Goal: Information Seeking & Learning: Learn about a topic

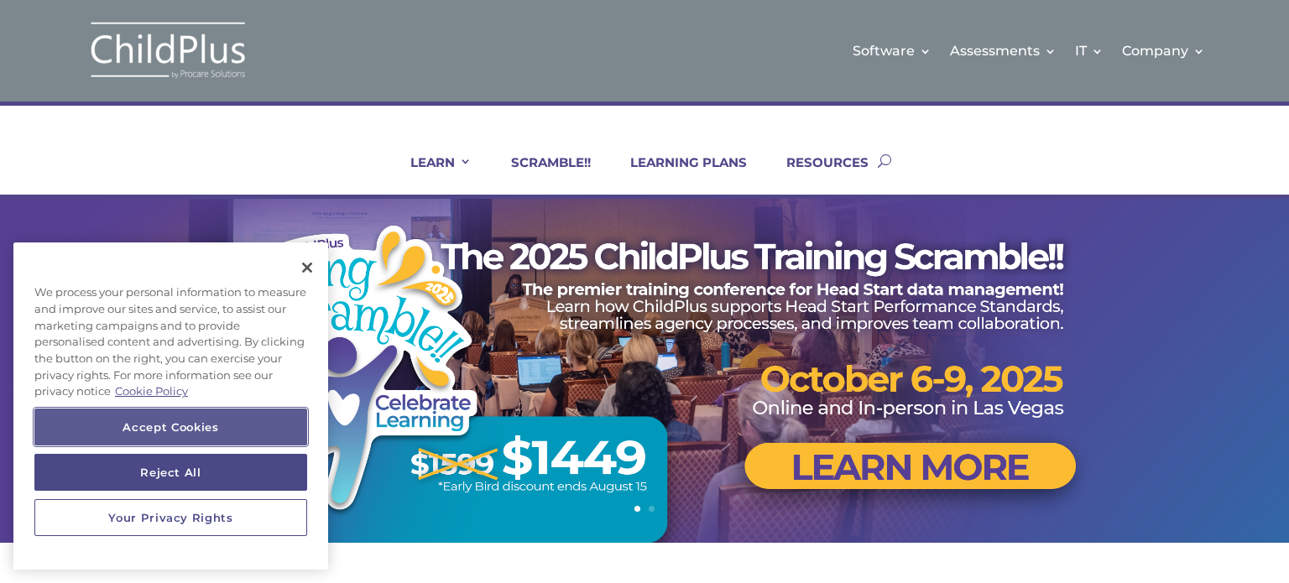
click at [236, 425] on button "Accept Cookies" at bounding box center [170, 427] width 273 height 37
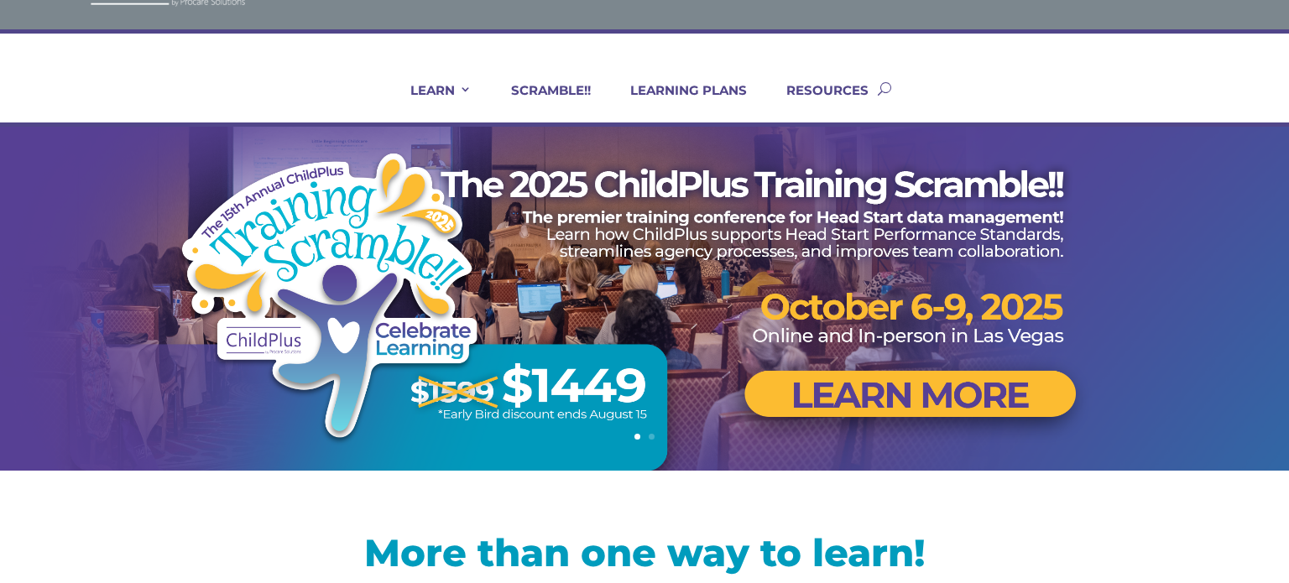
scroll to position [71, 0]
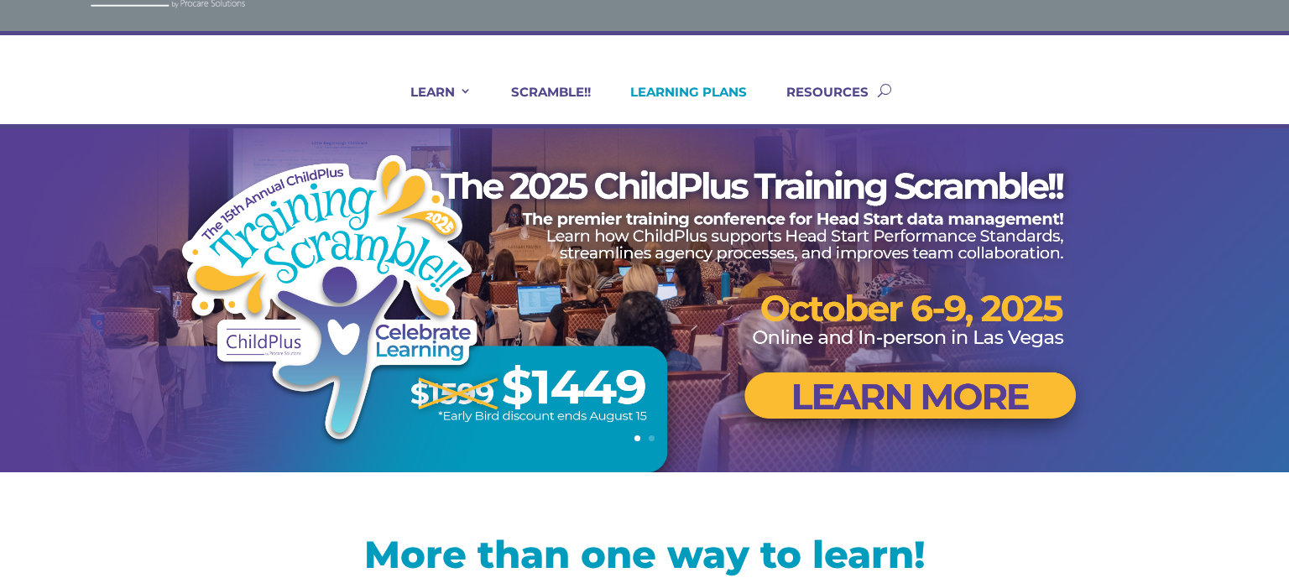
click at [682, 84] on link "LEARNING PLANS" at bounding box center [678, 104] width 138 height 40
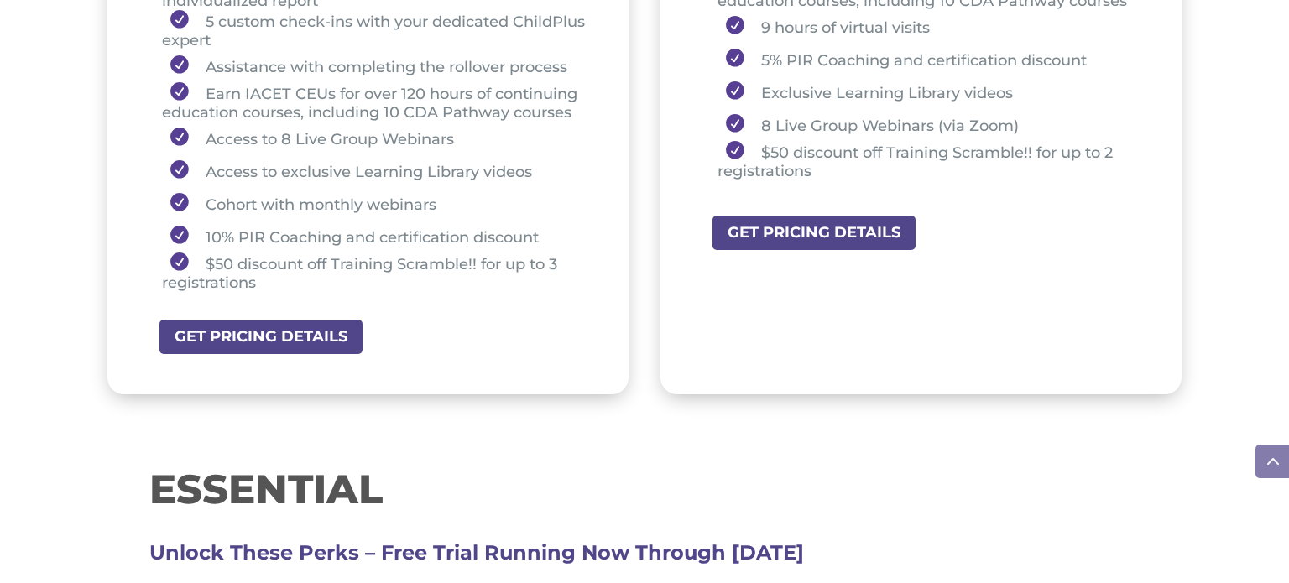
scroll to position [1490, 0]
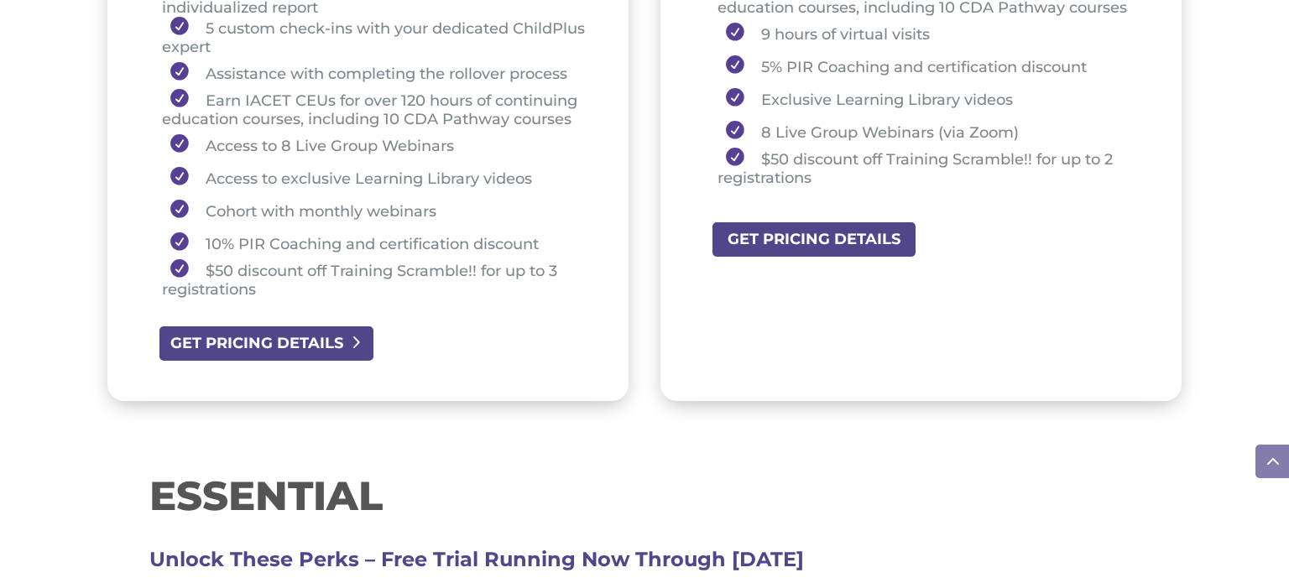
click at [316, 343] on link "GET PRICING DETAILS" at bounding box center [266, 344] width 217 height 38
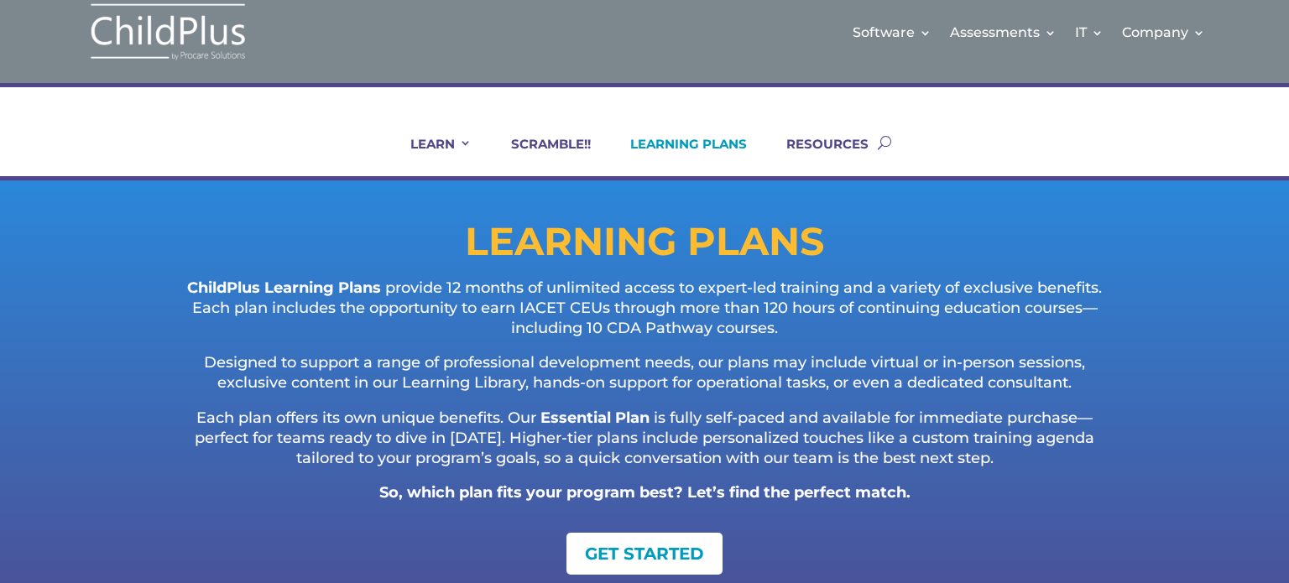
scroll to position [0, 0]
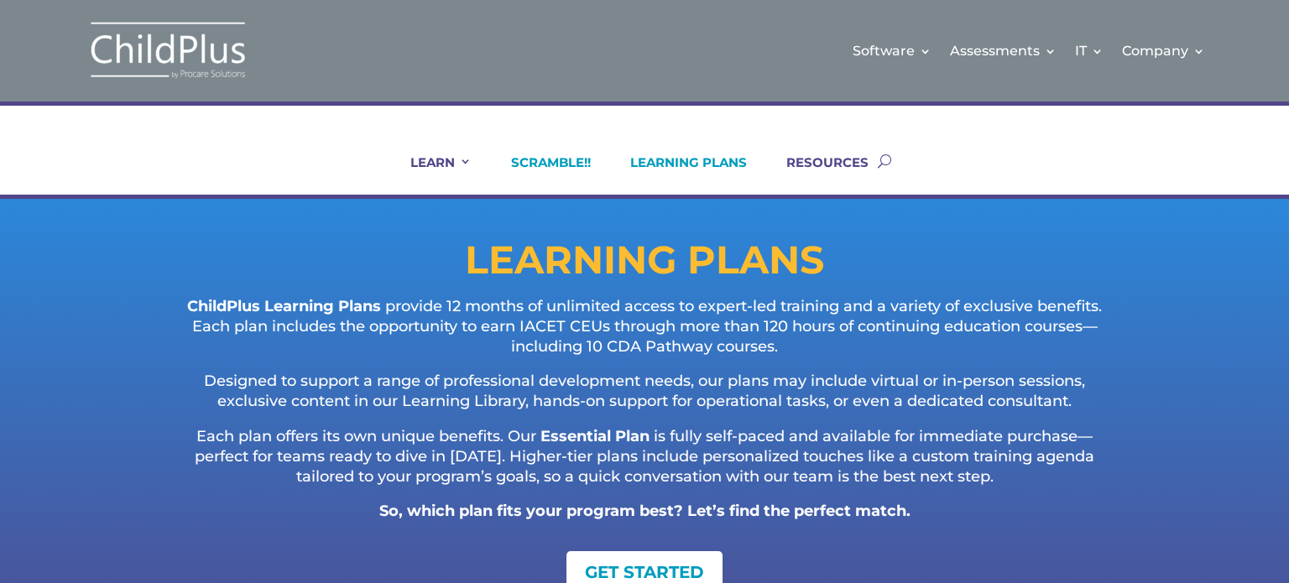
click at [574, 156] on link "SCRAMBLE!!" at bounding box center [540, 174] width 101 height 40
